Goal: Navigation & Orientation: Find specific page/section

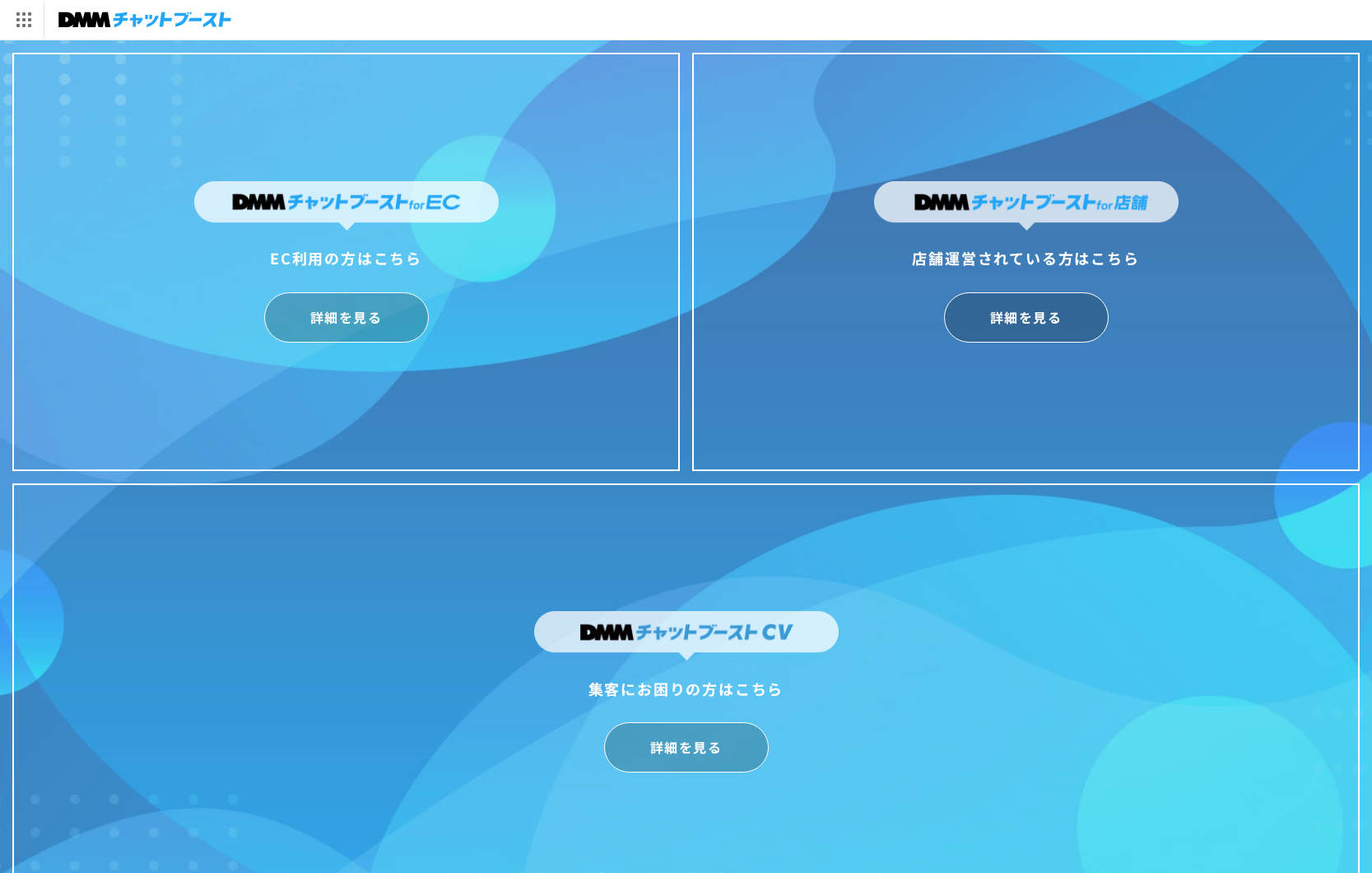
click at [994, 266] on div "店舗運営されている方はこちら" at bounding box center [1027, 257] width 305 height 26
click at [982, 324] on link "詳細を見る" at bounding box center [1027, 317] width 165 height 50
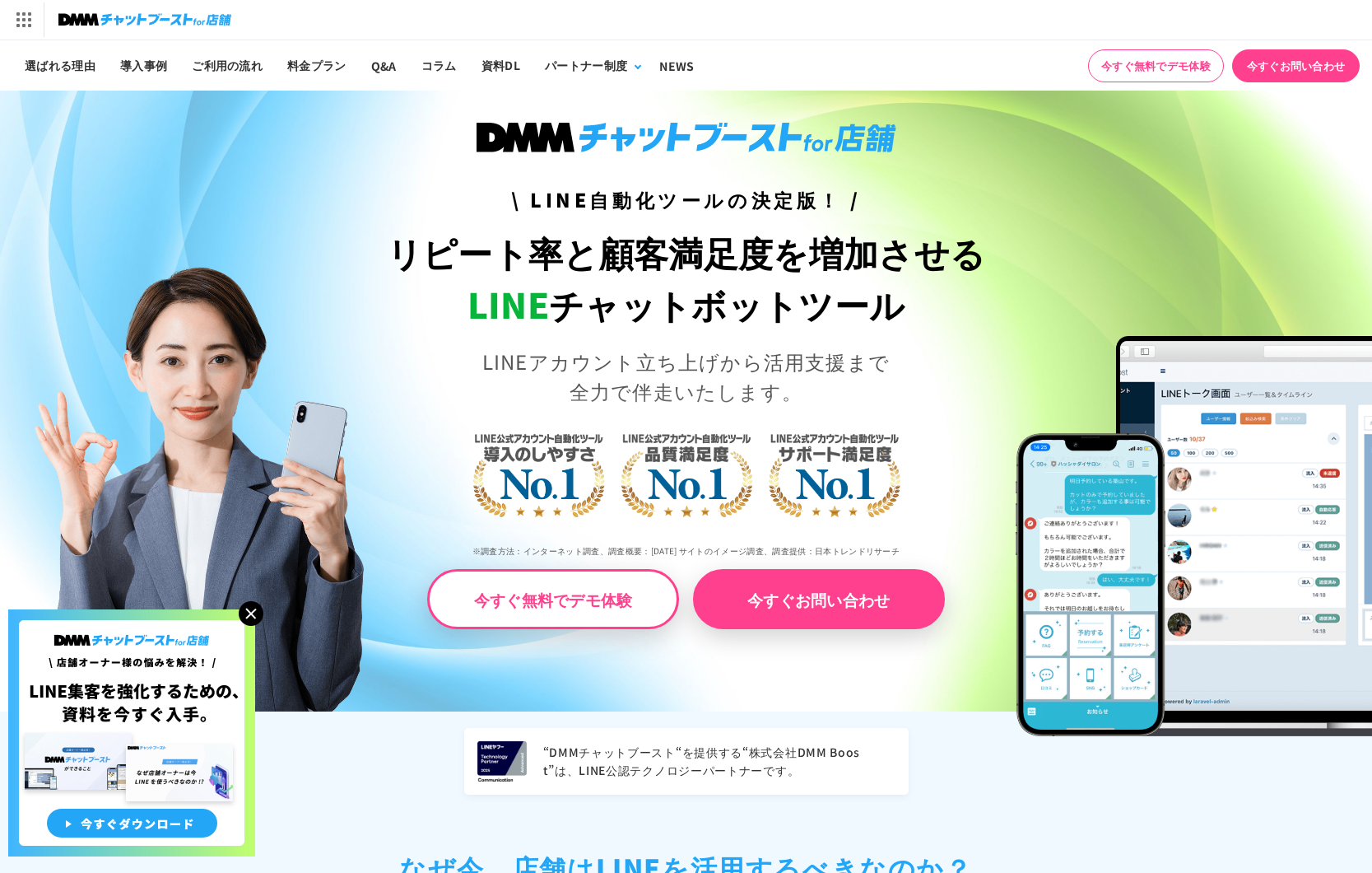
click at [245, 602] on img at bounding box center [251, 613] width 25 height 25
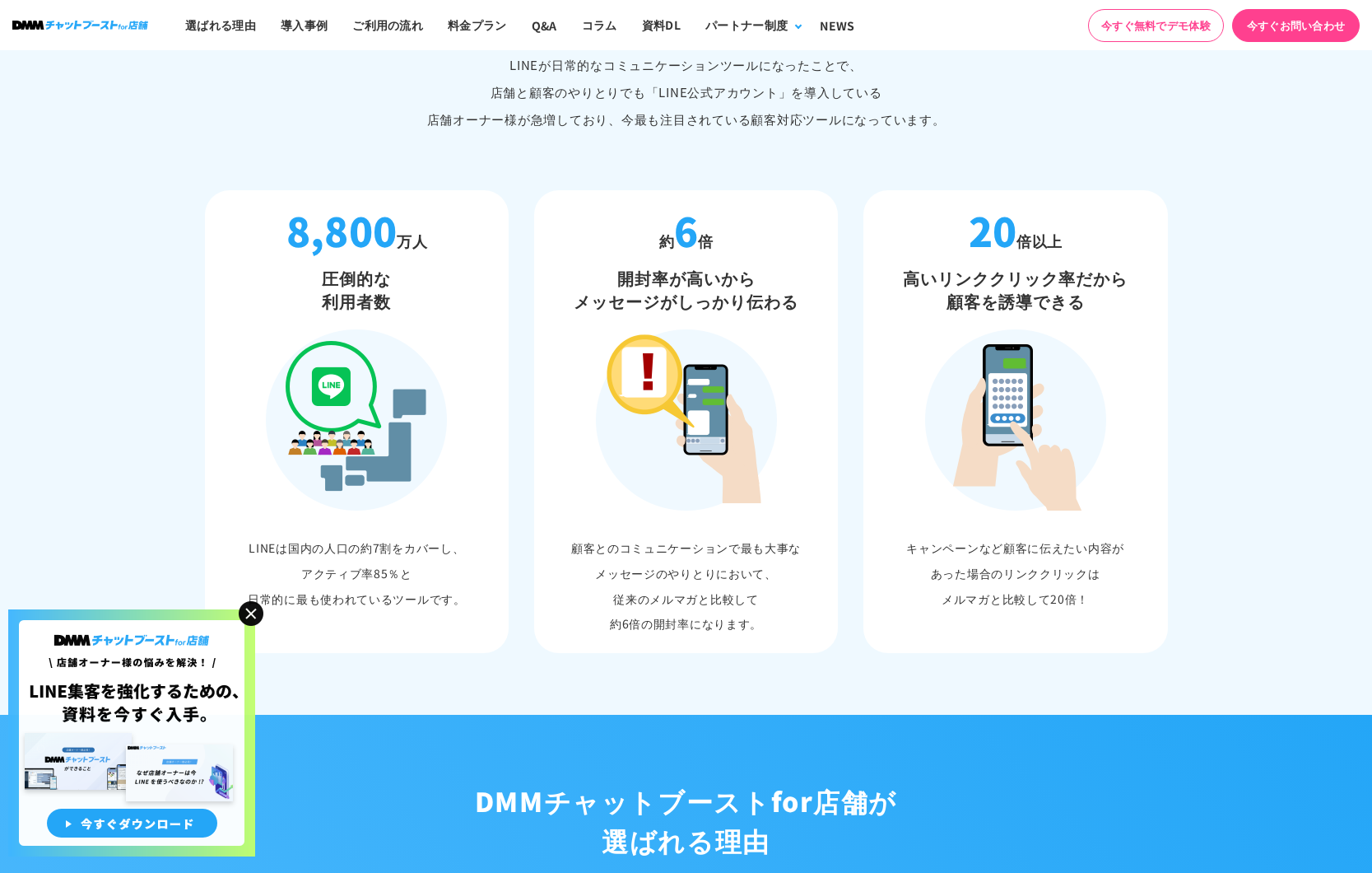
scroll to position [1494, 0]
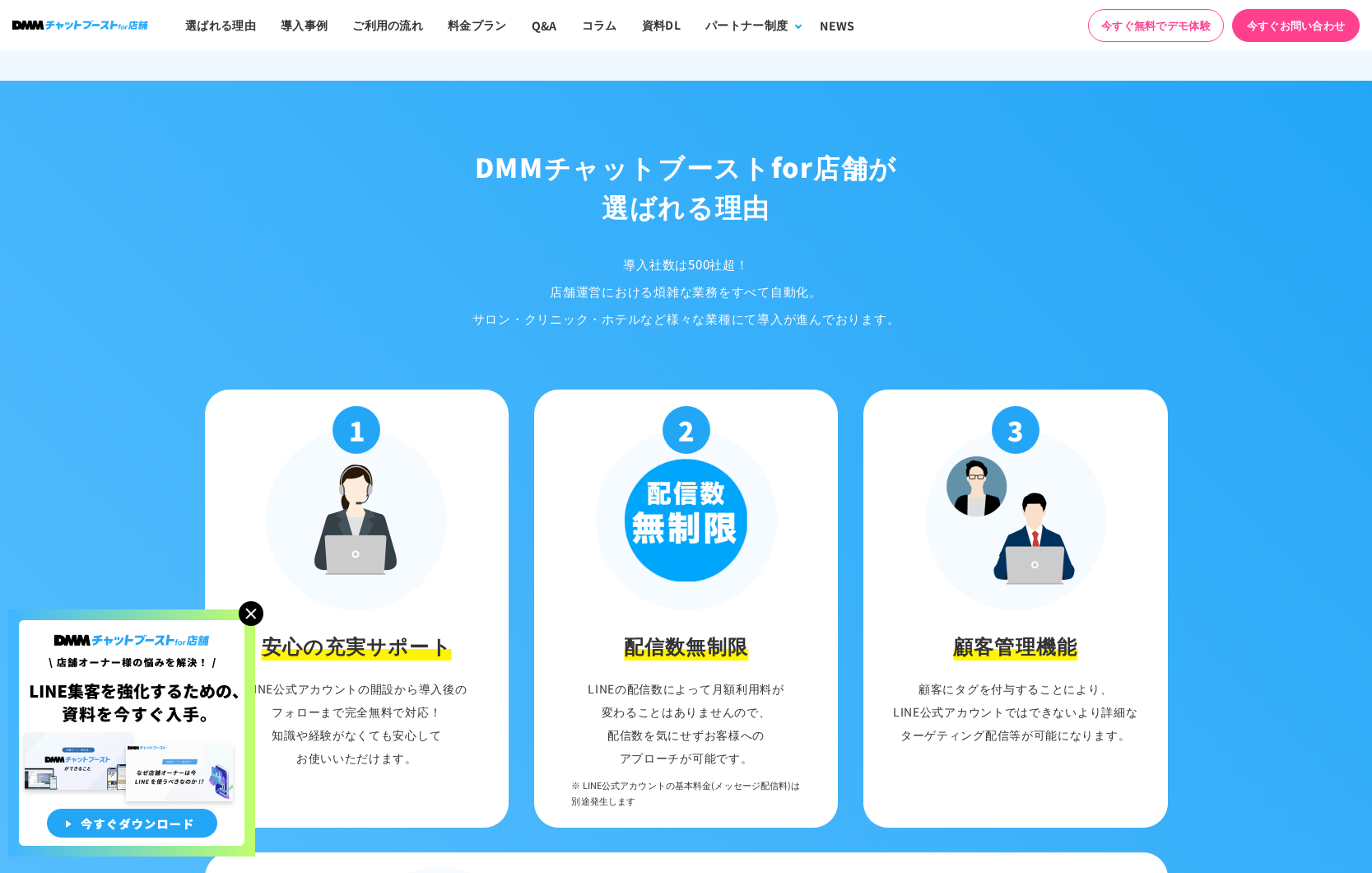
click at [248, 618] on img at bounding box center [251, 613] width 25 height 25
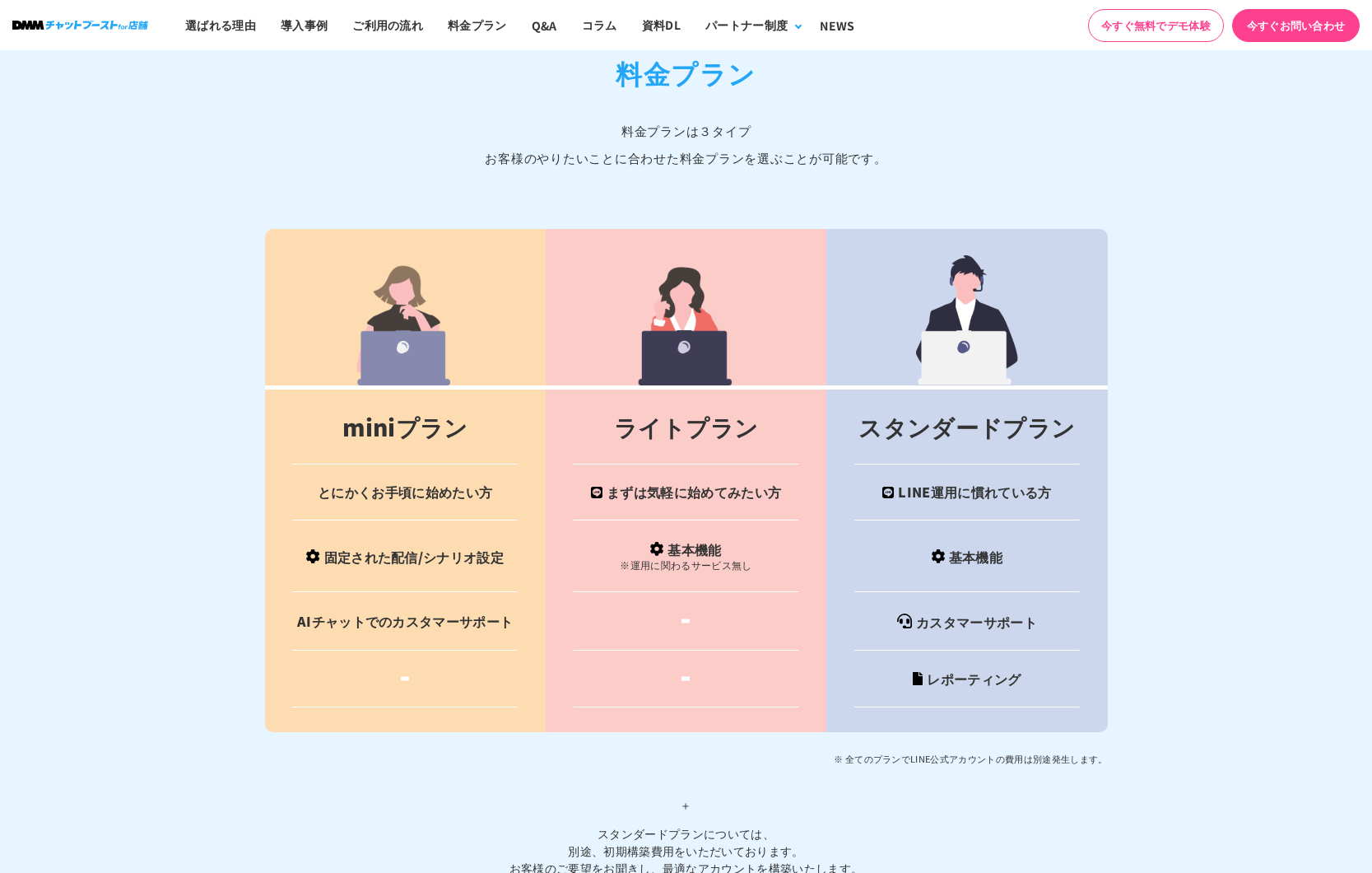
scroll to position [6308, 0]
